Goal: Transaction & Acquisition: Purchase product/service

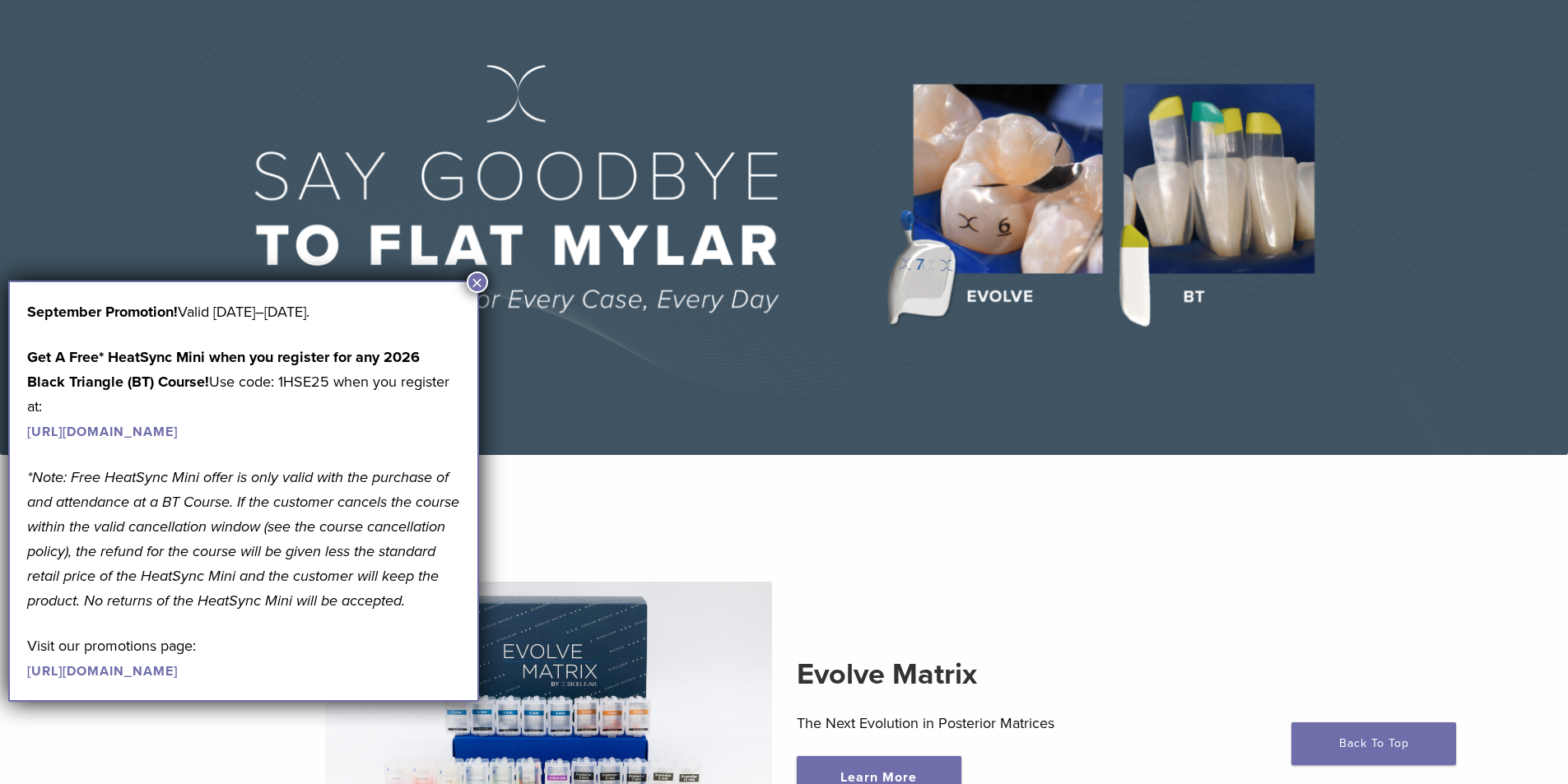
scroll to position [164, 0]
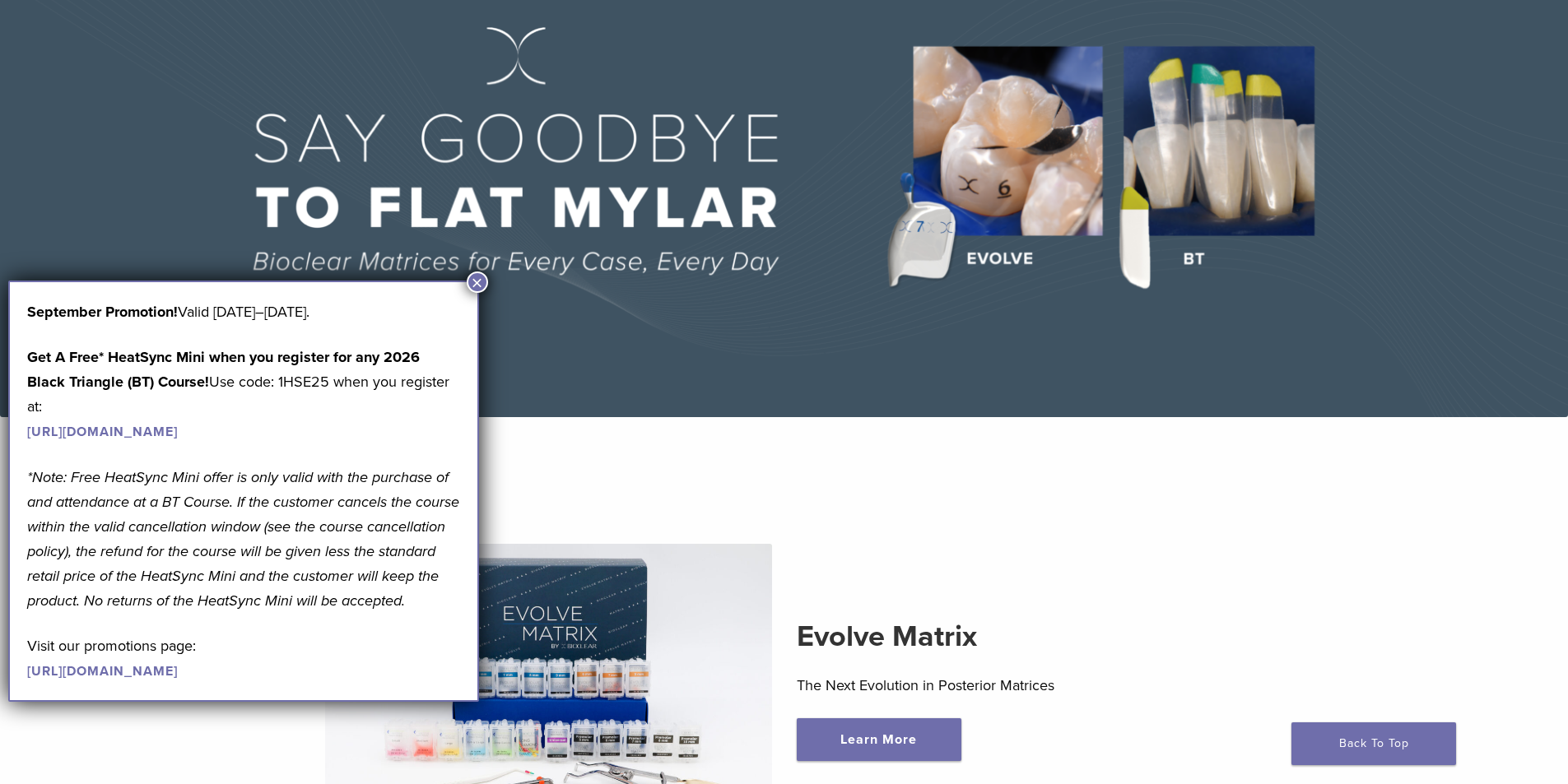
click at [473, 275] on button "×" at bounding box center [477, 282] width 21 height 21
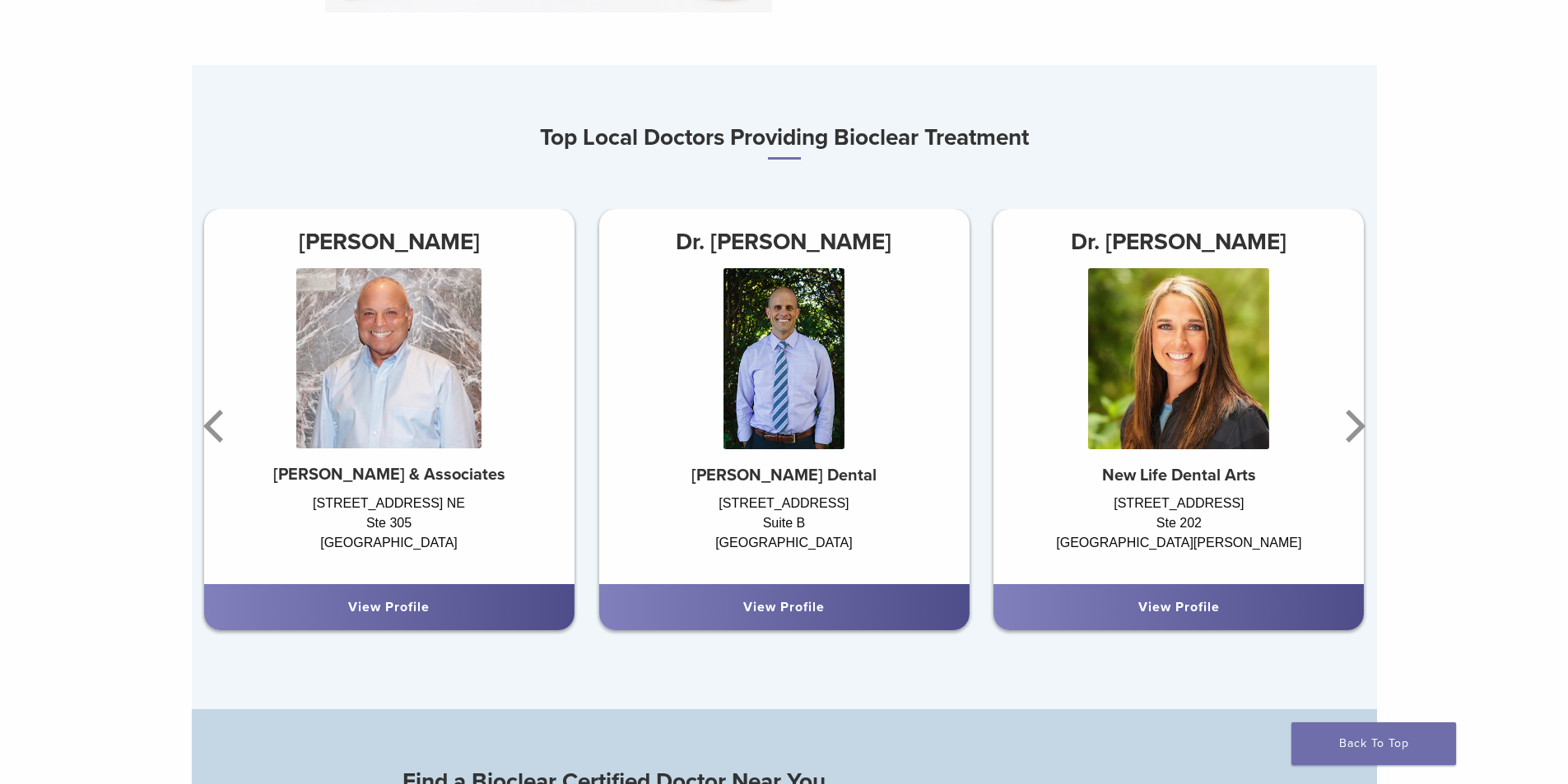
scroll to position [1069, 0]
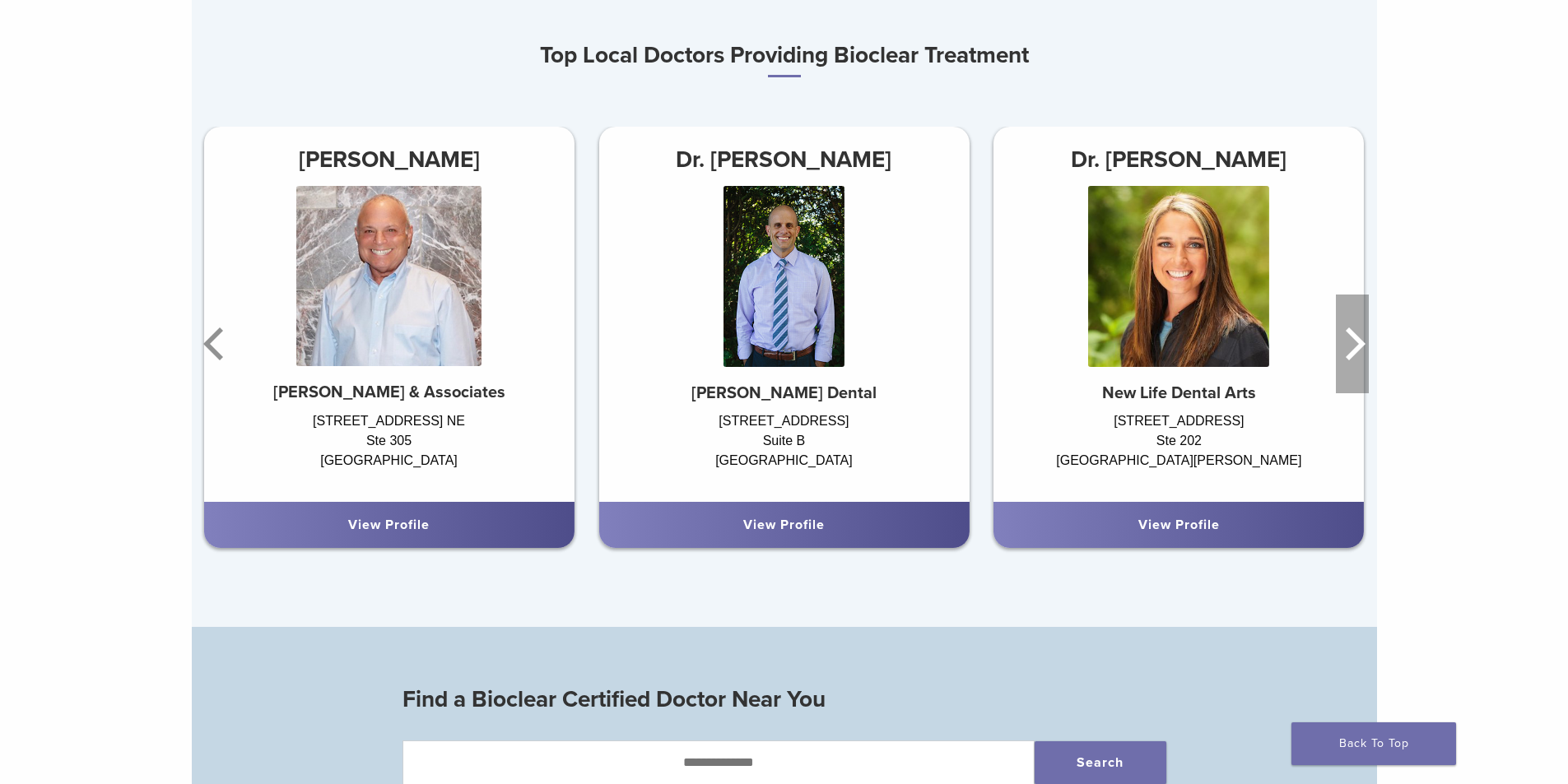
click at [1361, 354] on icon "Next" at bounding box center [1352, 344] width 33 height 99
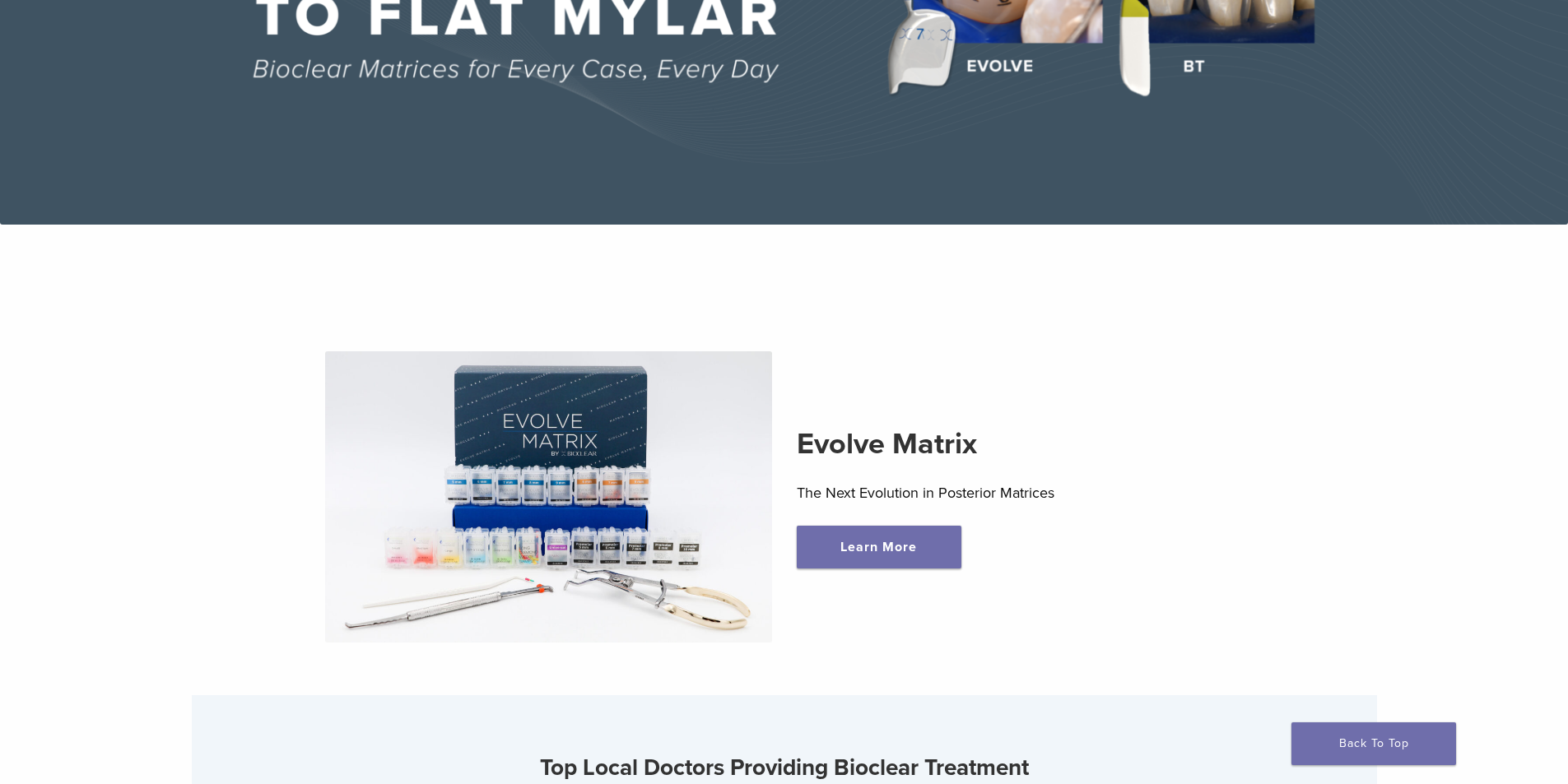
scroll to position [0, 0]
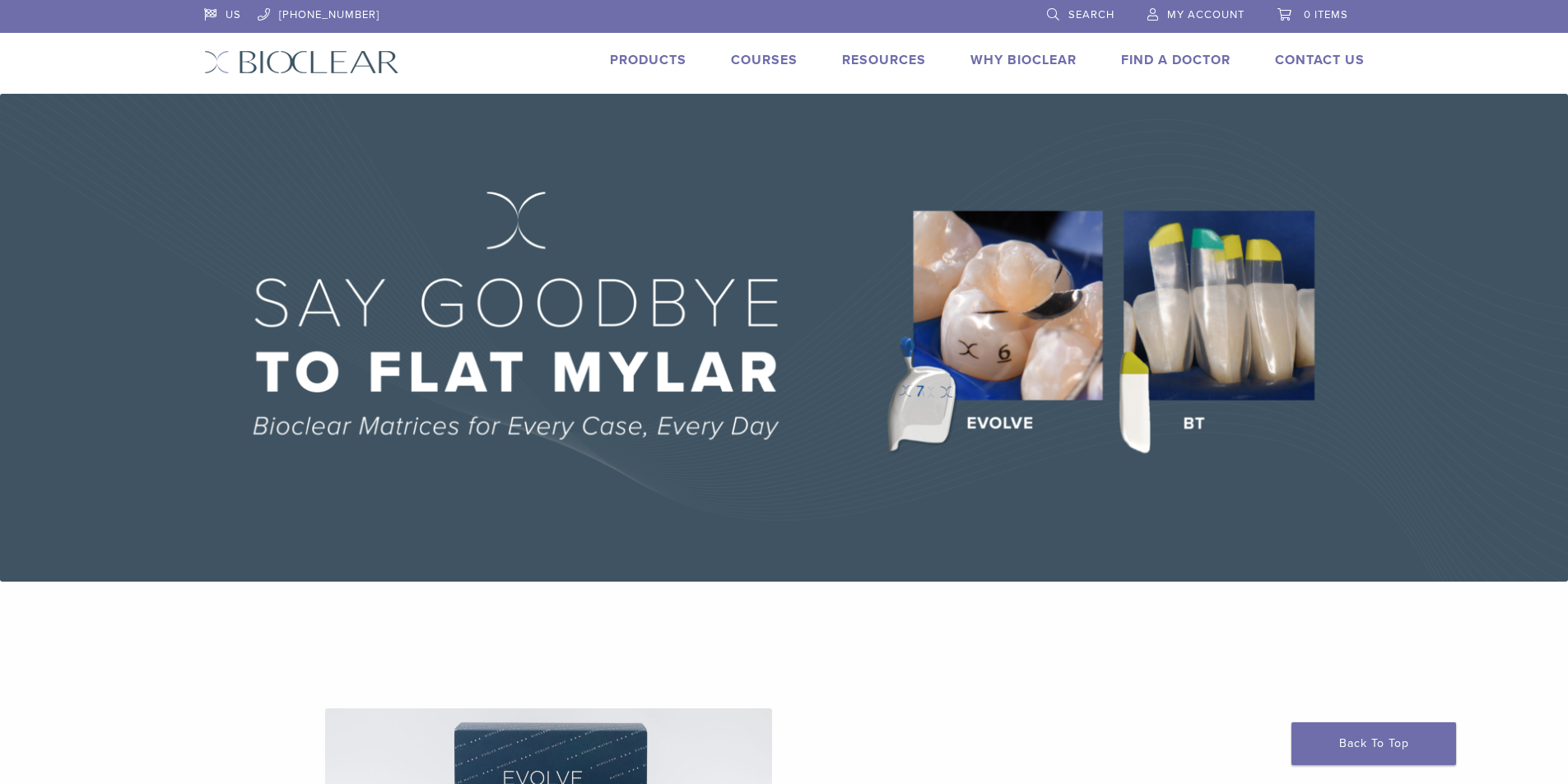
click at [636, 57] on link "Products" at bounding box center [647, 60] width 76 height 16
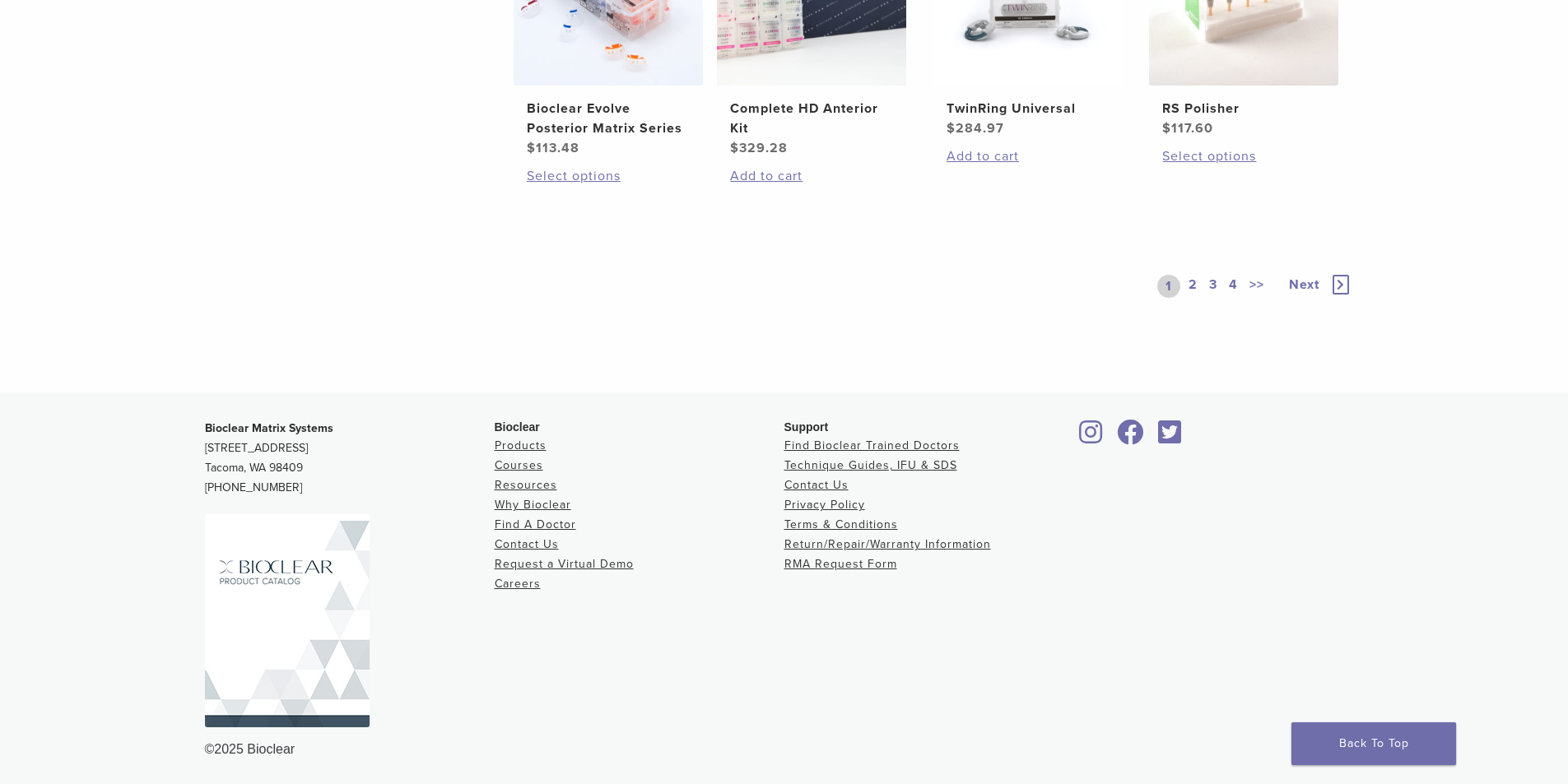
scroll to position [1429, 0]
click at [996, 104] on h2 "TwinRing Universal" at bounding box center [1027, 106] width 163 height 19
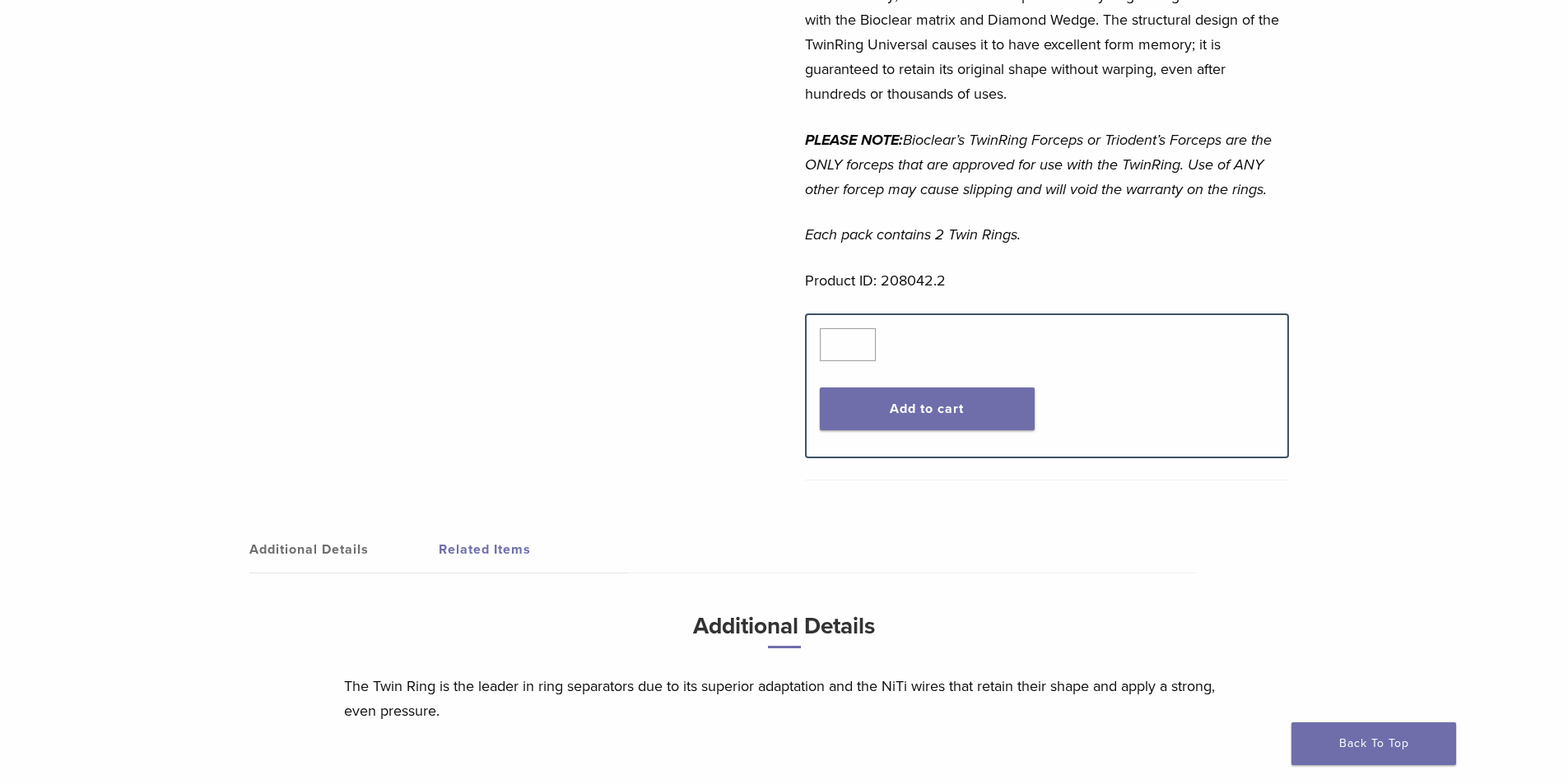
scroll to position [740, 0]
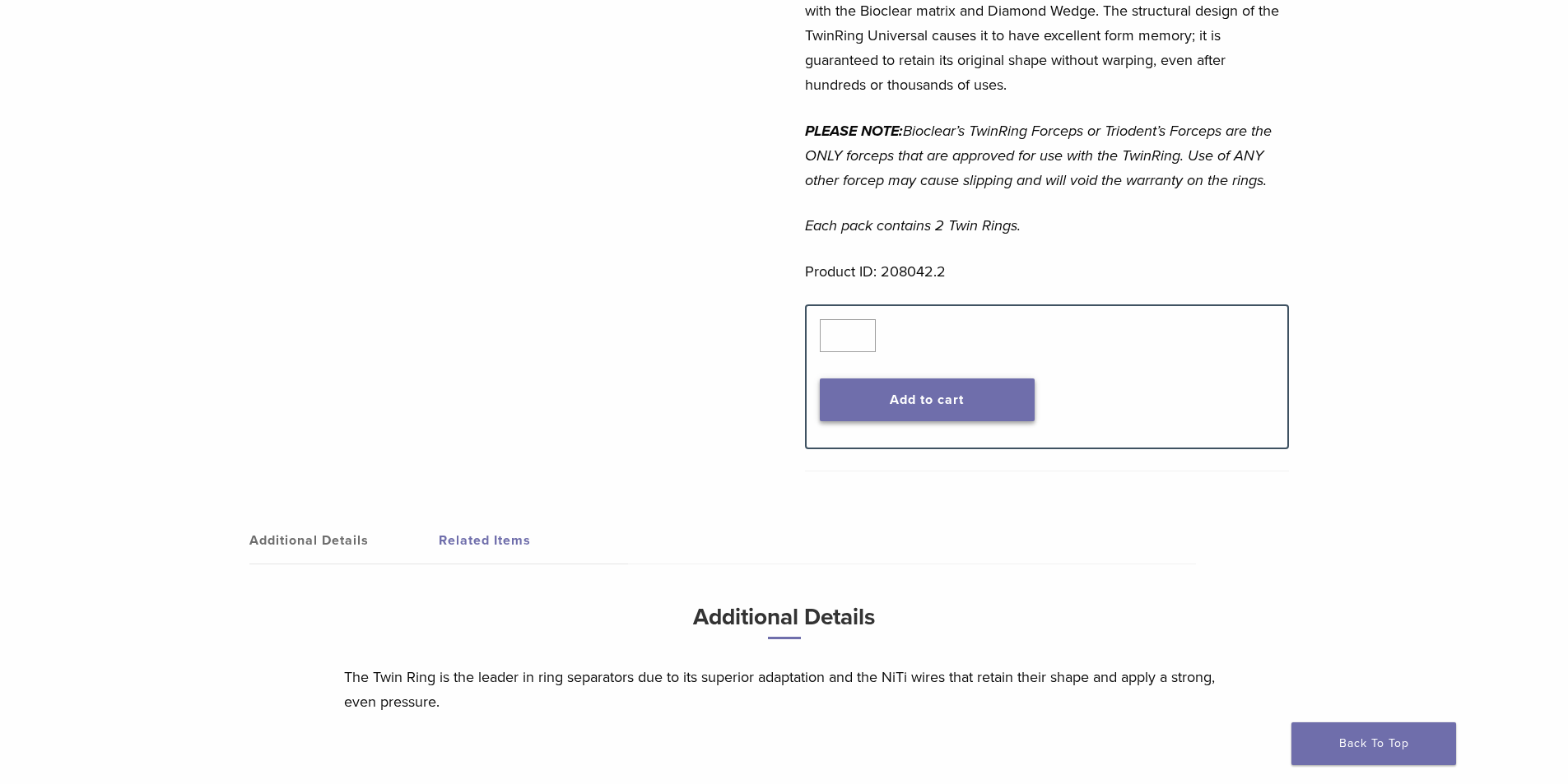
click at [907, 379] on button "Add to cart" at bounding box center [927, 399] width 215 height 43
